Goal: Task Accomplishment & Management: Use online tool/utility

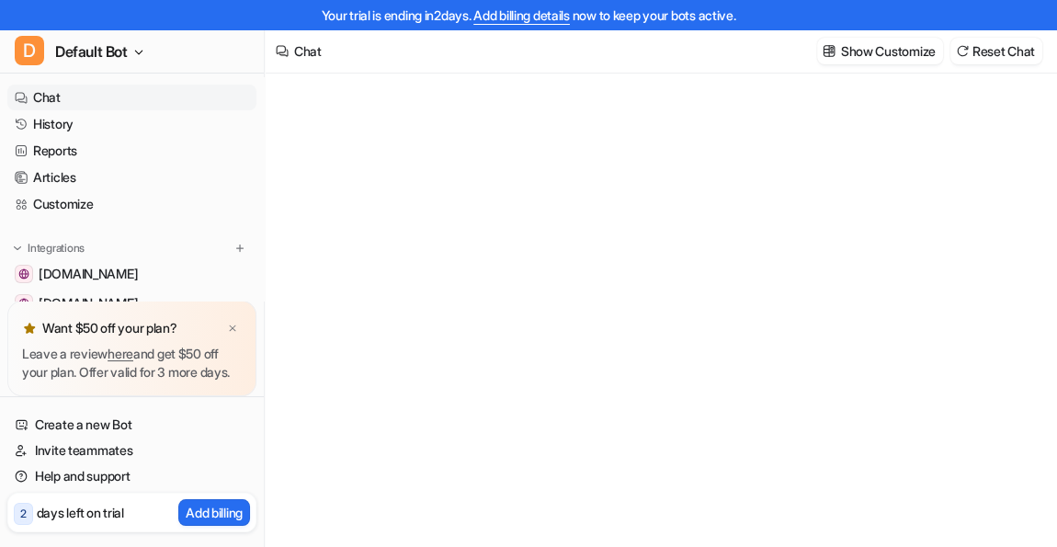
type textarea "**********"
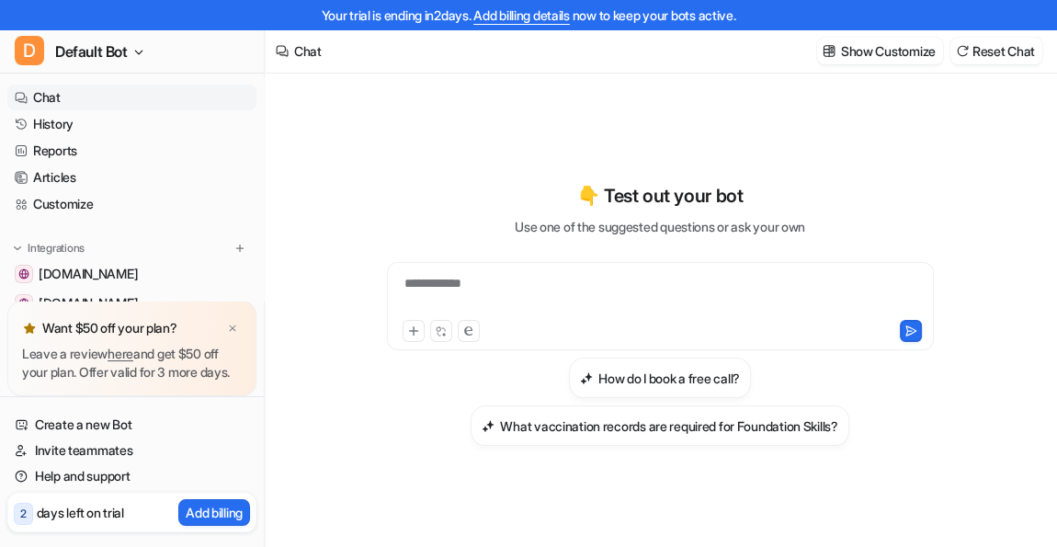
click at [232, 322] on div "Want $50 off your plan?" at bounding box center [132, 328] width 220 height 26
click at [232, 323] on img at bounding box center [232, 329] width 11 height 12
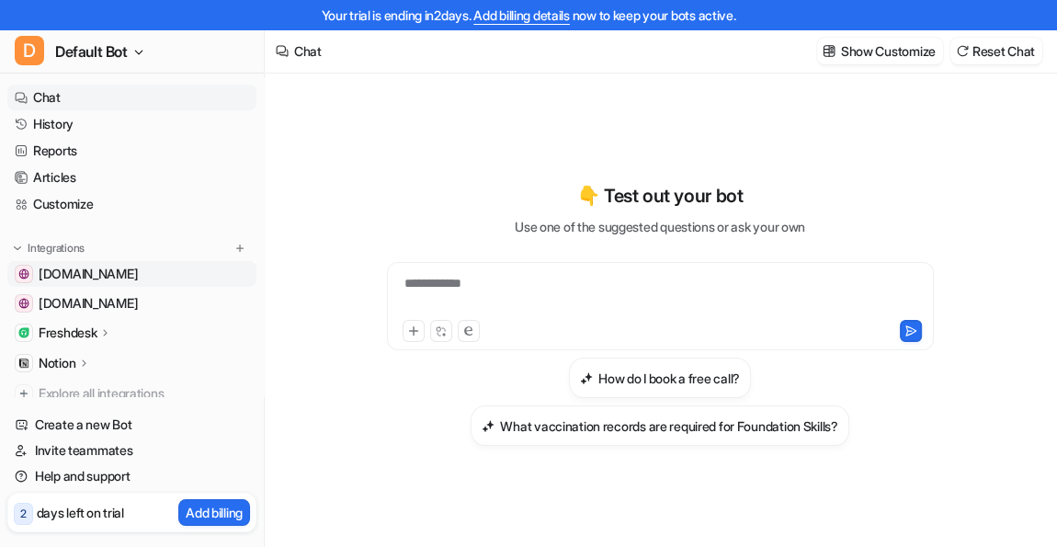
click at [138, 272] on span "[DOMAIN_NAME]" at bounding box center [88, 274] width 99 height 18
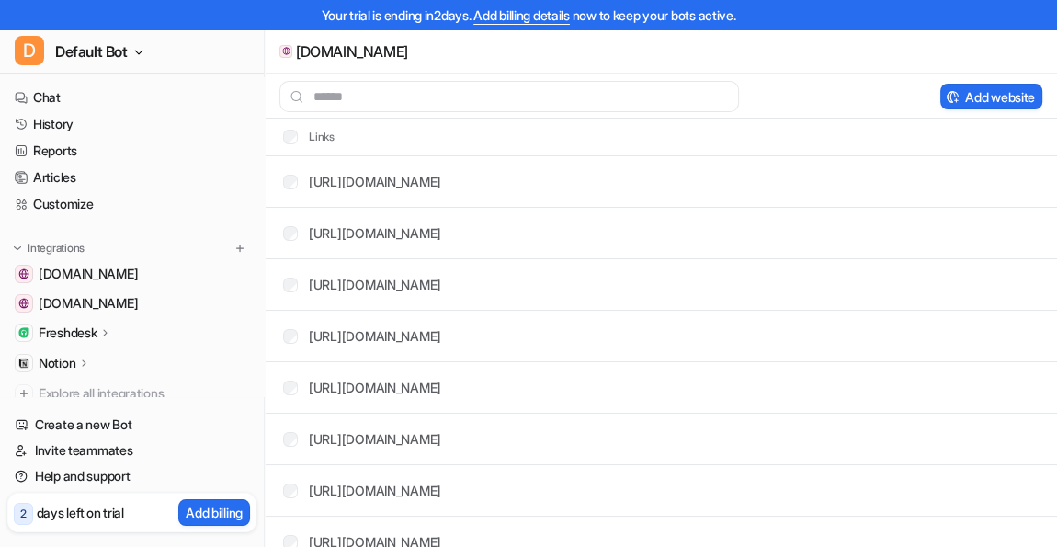
click at [112, 329] on div "Freshdesk" at bounding box center [76, 333] width 74 height 18
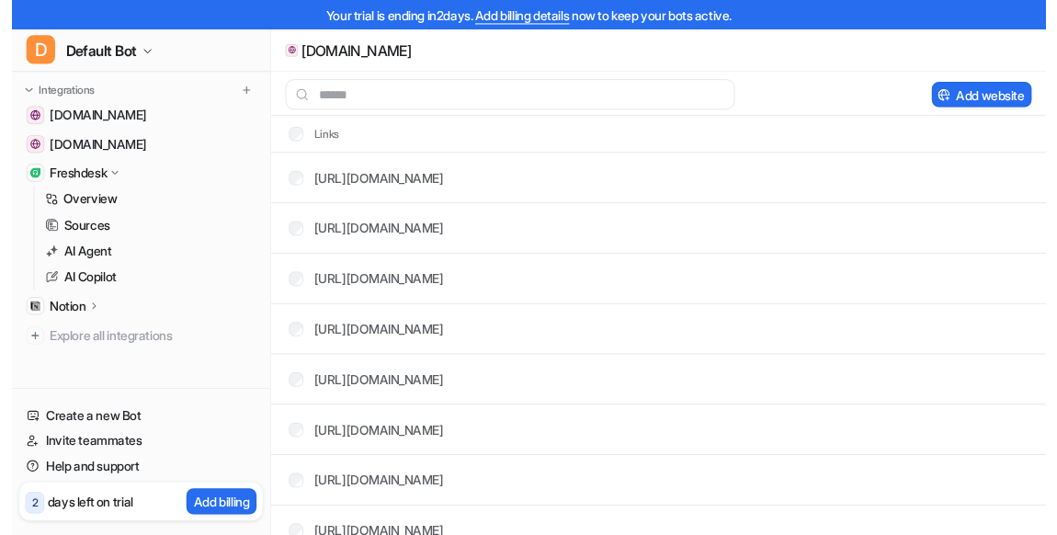
scroll to position [165, 0]
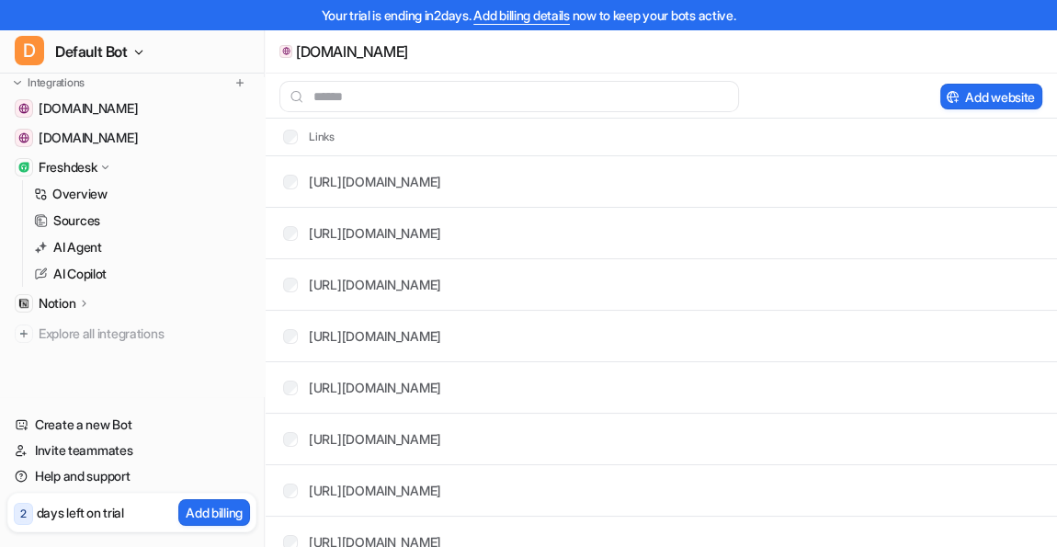
click at [74, 310] on p "Notion" at bounding box center [57, 303] width 37 height 18
click at [67, 355] on p "Links" at bounding box center [67, 356] width 29 height 18
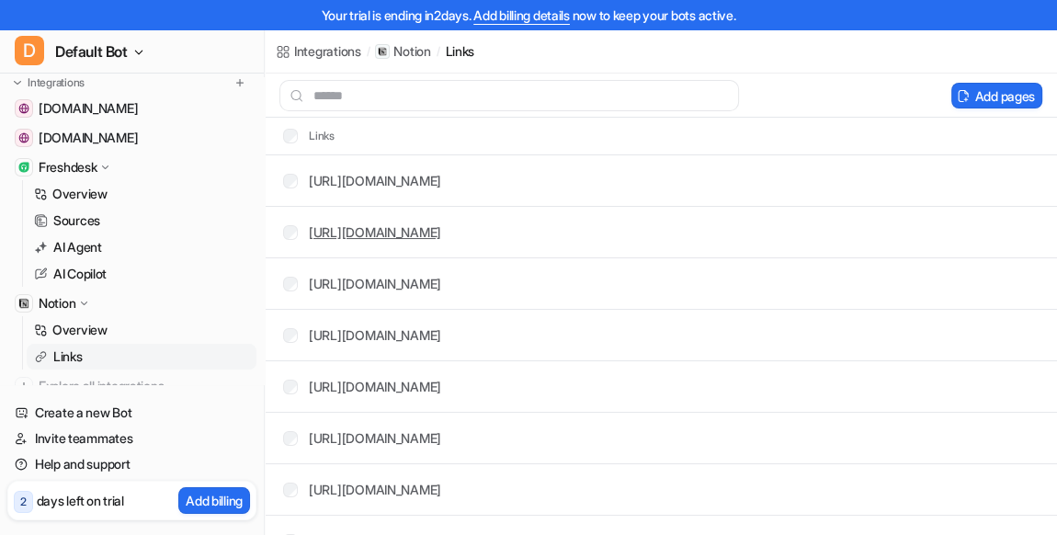
scroll to position [149, 0]
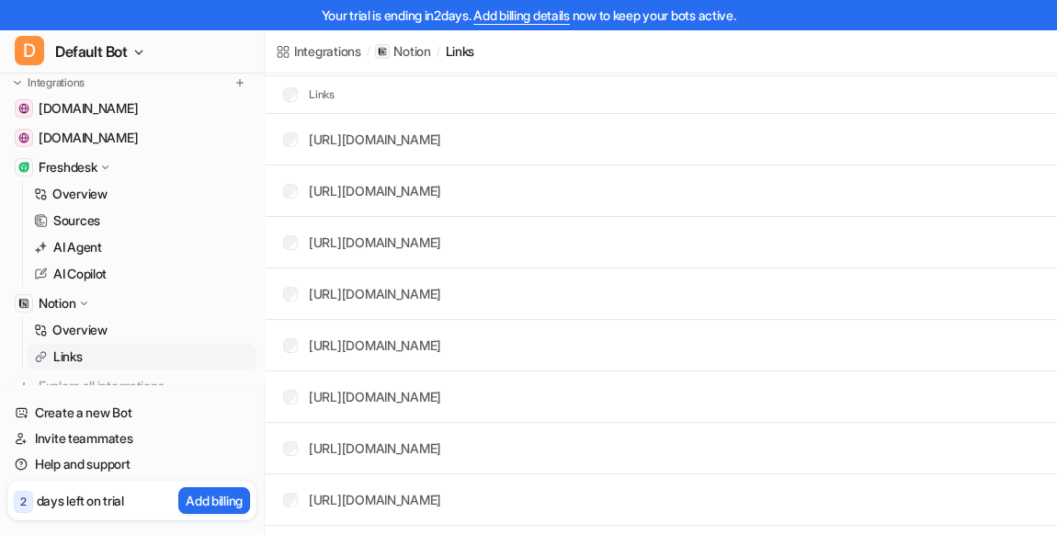
click at [441, 250] on div "[URL][DOMAIN_NAME]" at bounding box center [375, 242] width 132 height 19
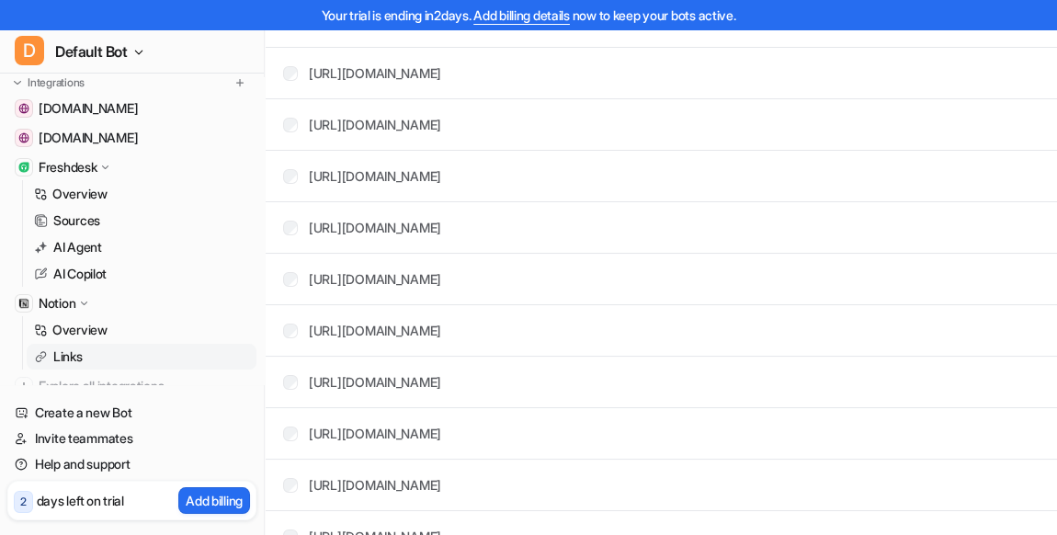
scroll to position [2070, 0]
click at [89, 241] on p "AI Agent" at bounding box center [77, 247] width 49 height 18
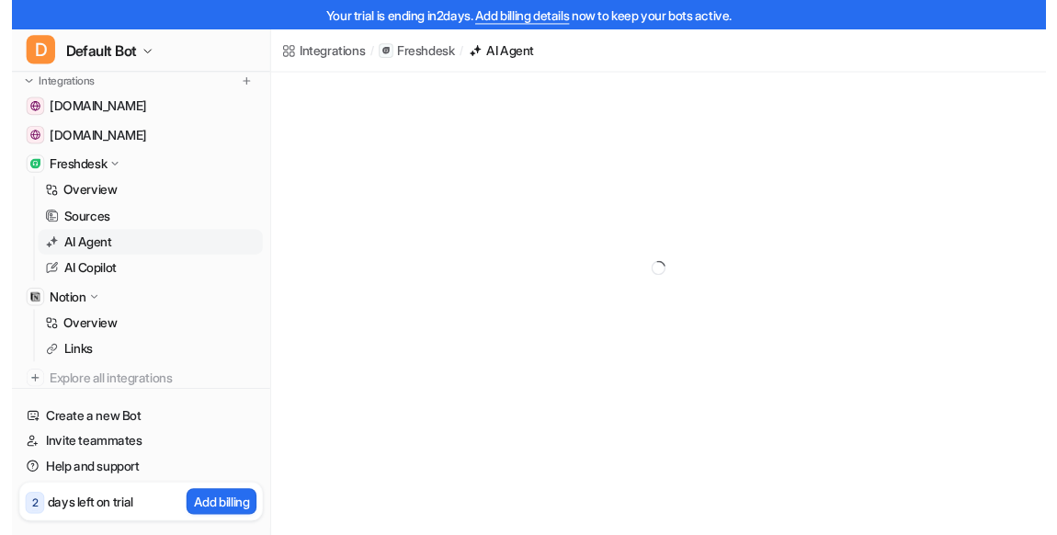
scroll to position [581, 0]
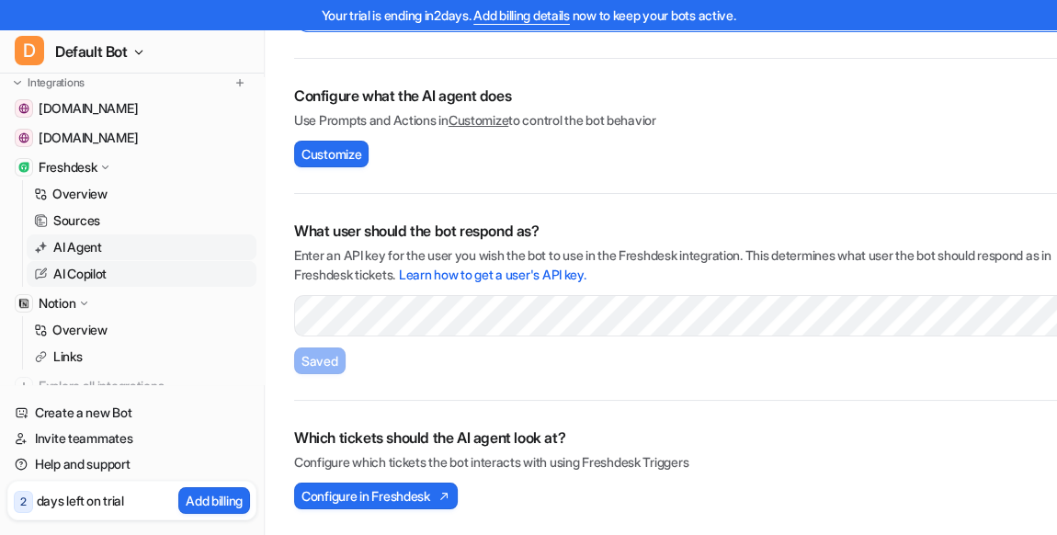
click at [88, 267] on p "AI Copilot" at bounding box center [79, 274] width 53 height 18
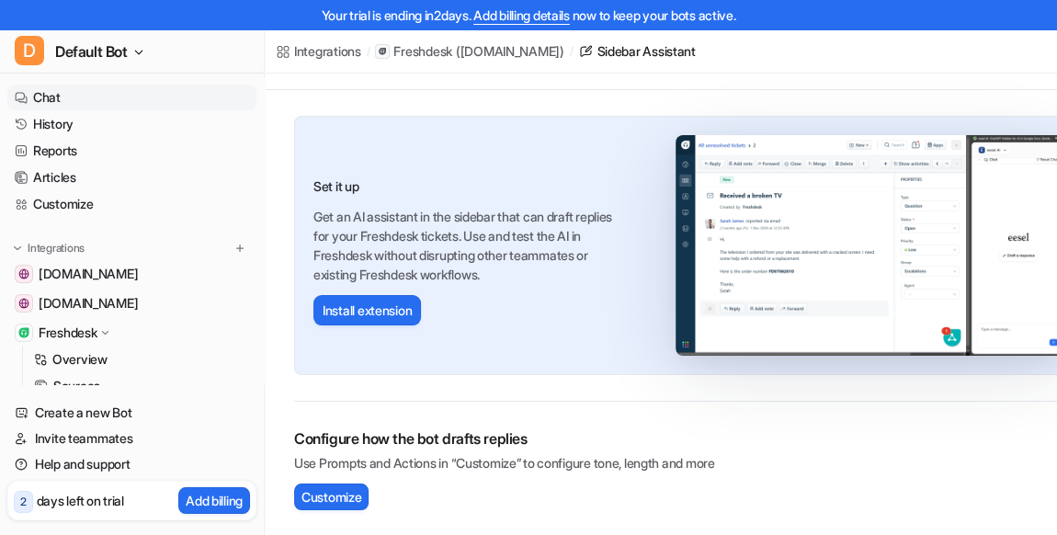
click at [62, 99] on link "Chat" at bounding box center [131, 98] width 249 height 26
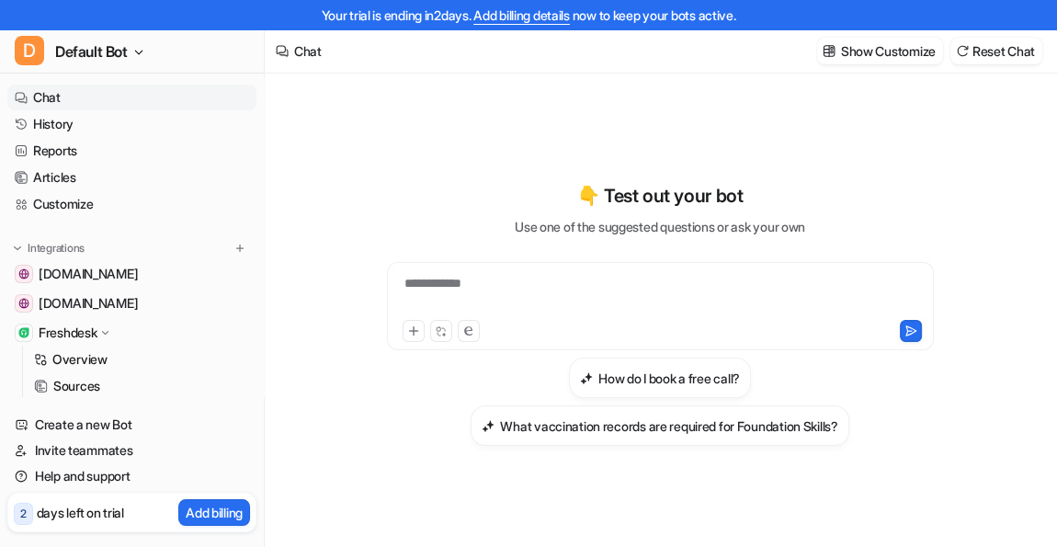
click at [562, 278] on div "**********" at bounding box center [661, 295] width 539 height 42
click at [562, 278] on div at bounding box center [661, 295] width 539 height 42
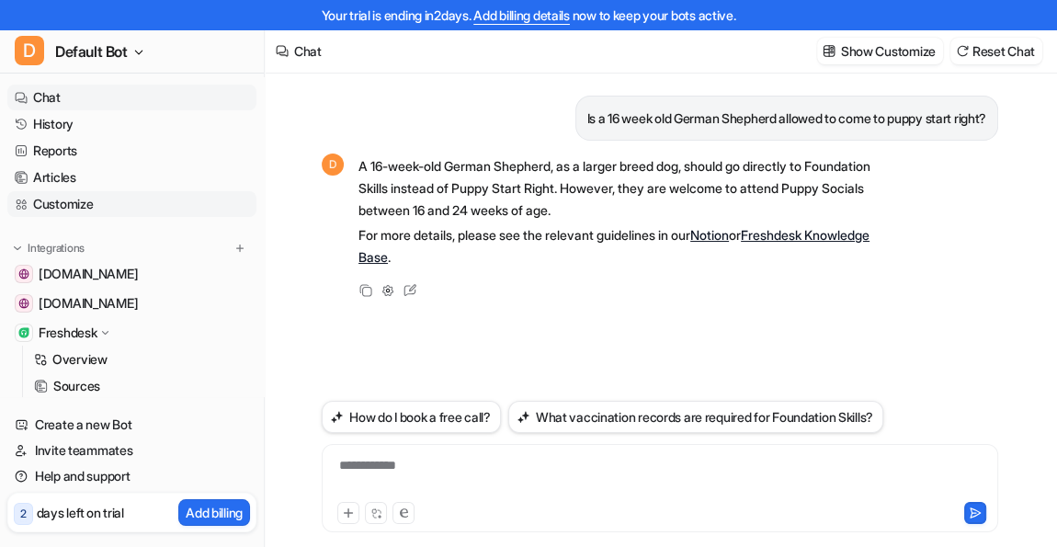
click at [91, 213] on link "Customize" at bounding box center [131, 204] width 249 height 26
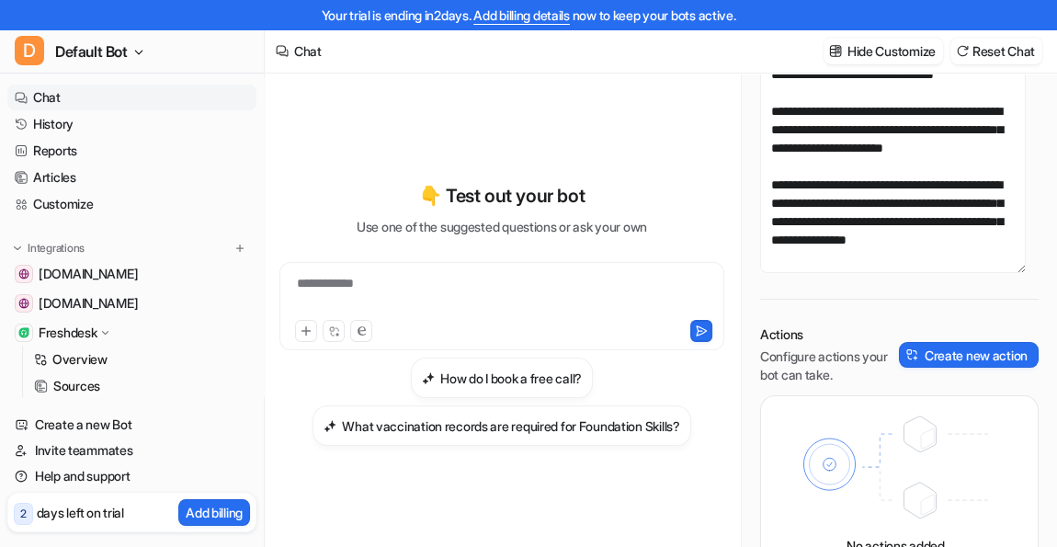
scroll to position [224, 0]
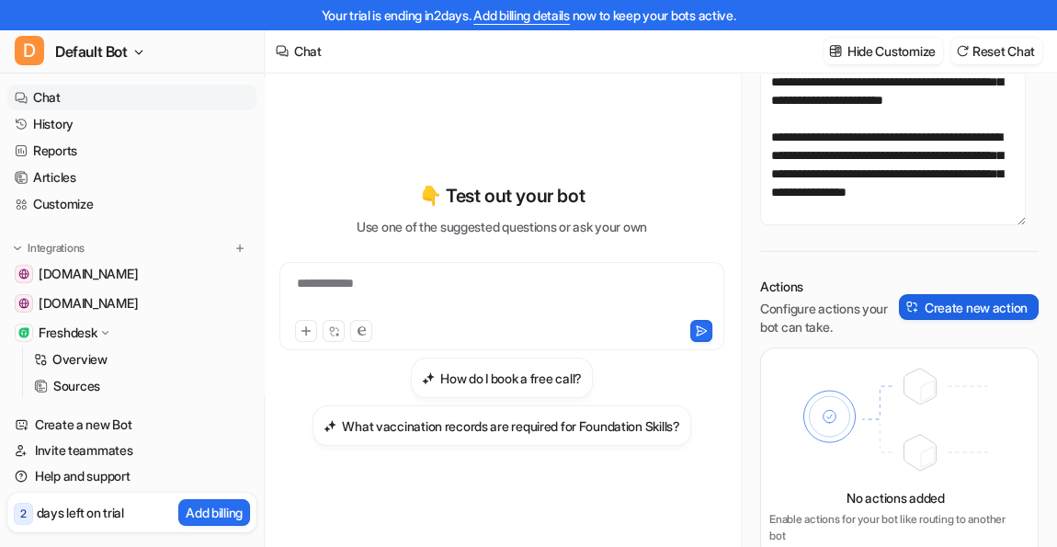
click at [937, 308] on button "Create new action" at bounding box center [969, 307] width 140 height 26
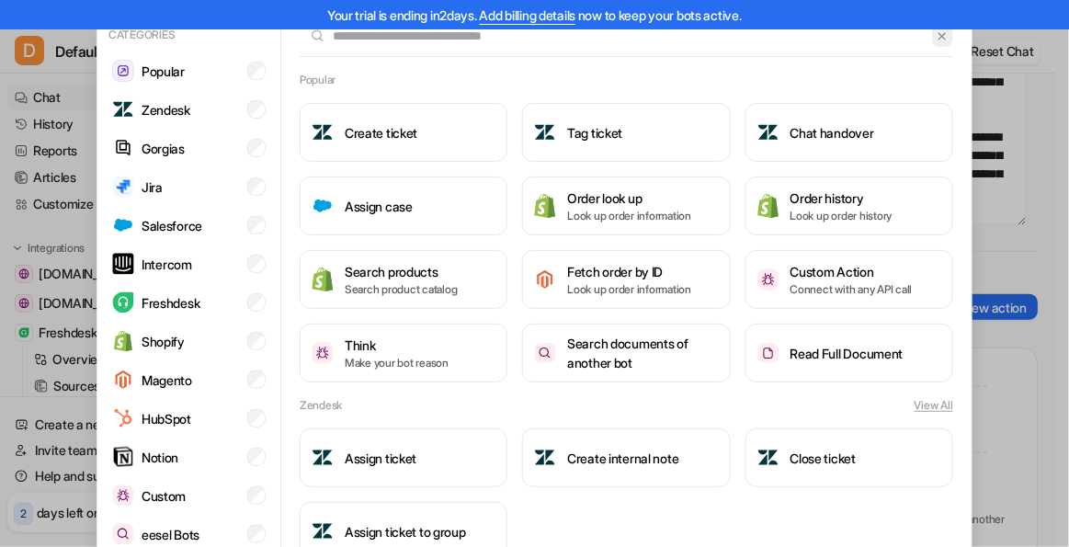
click at [932, 38] on button at bounding box center [942, 36] width 21 height 22
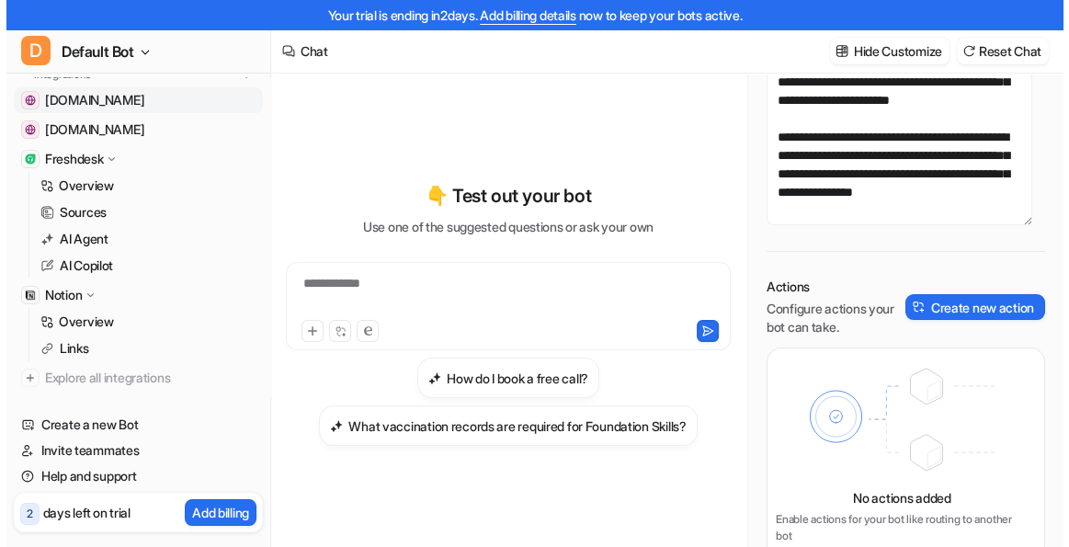
scroll to position [218, 0]
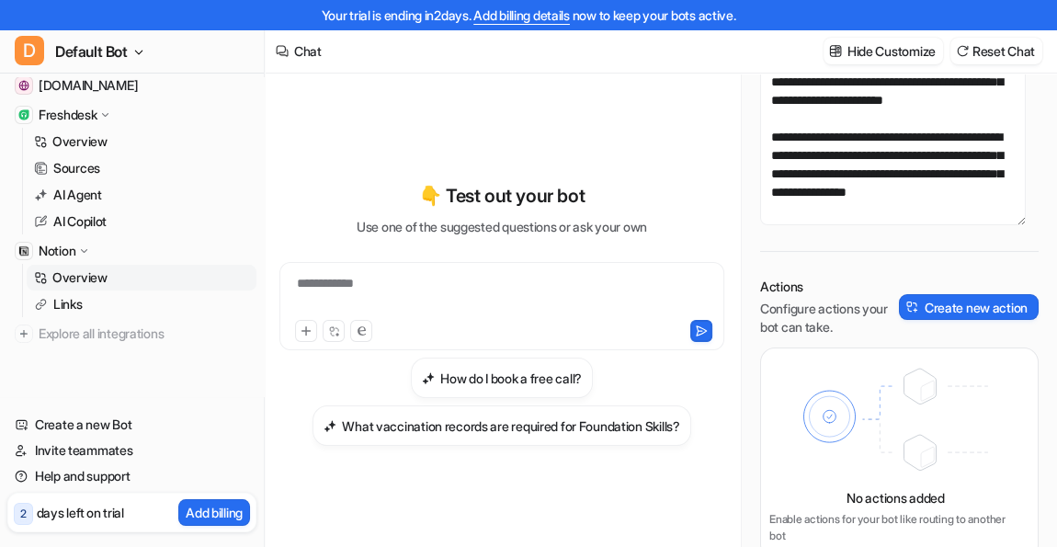
click at [70, 275] on p "Overview" at bounding box center [79, 277] width 55 height 18
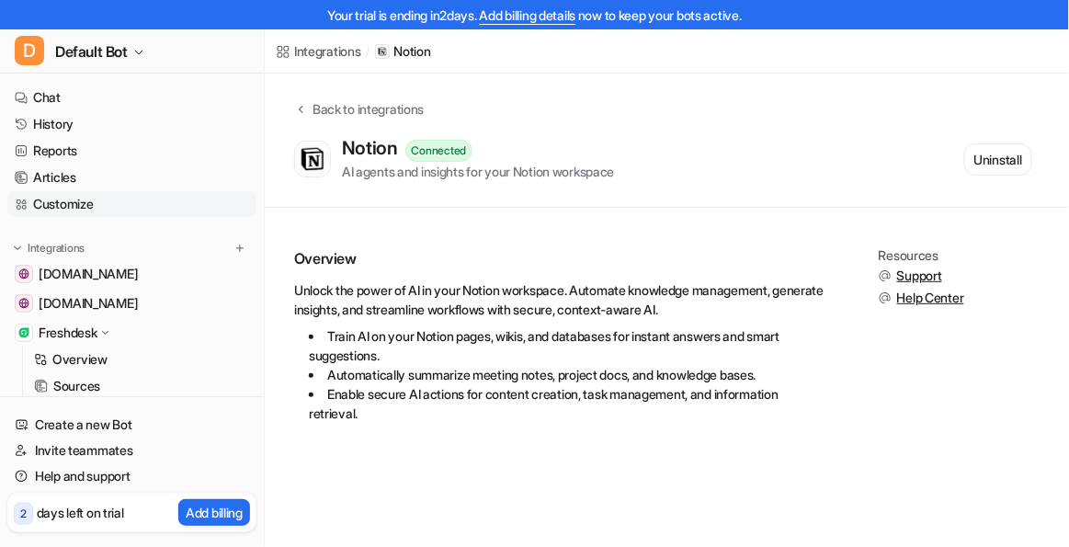
click at [61, 197] on link "Customize" at bounding box center [131, 204] width 249 height 26
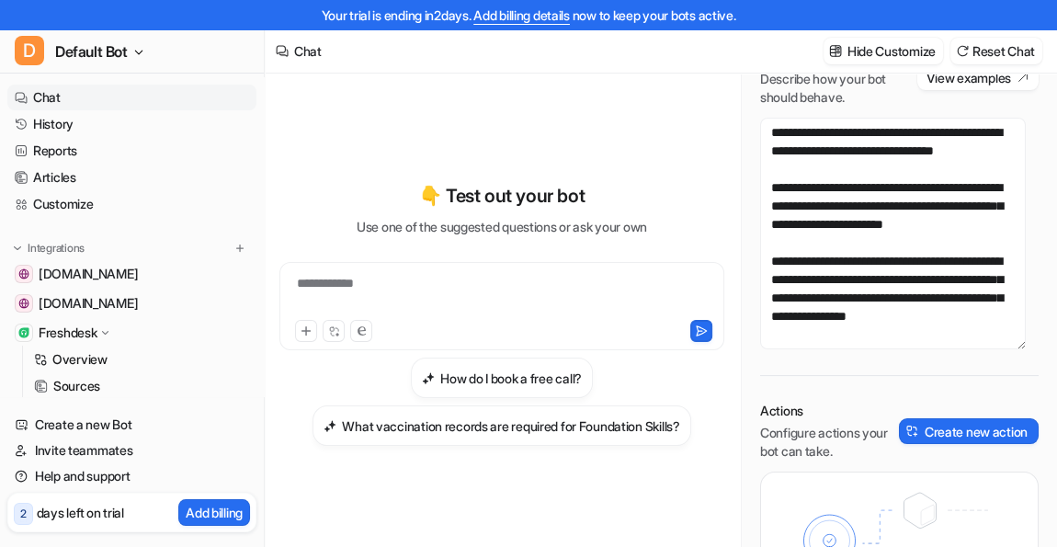
scroll to position [224, 0]
